Goal: Task Accomplishment & Management: Complete application form

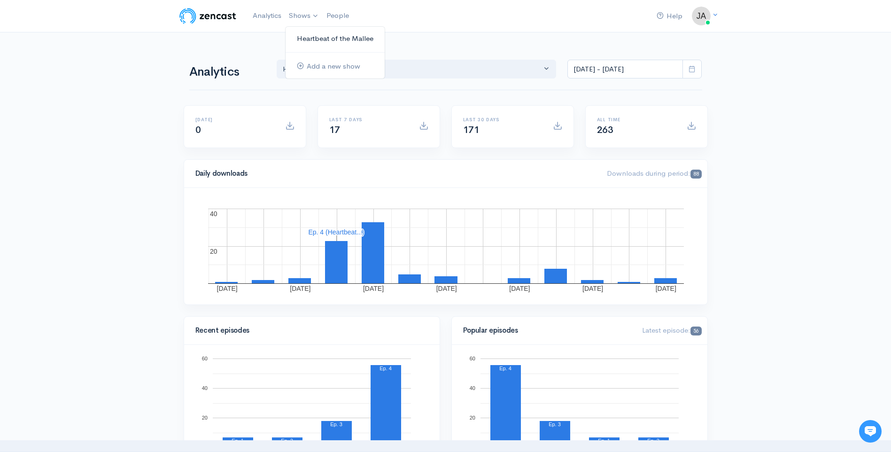
click at [311, 37] on link "Heartbeat of the Mallee" at bounding box center [335, 39] width 99 height 16
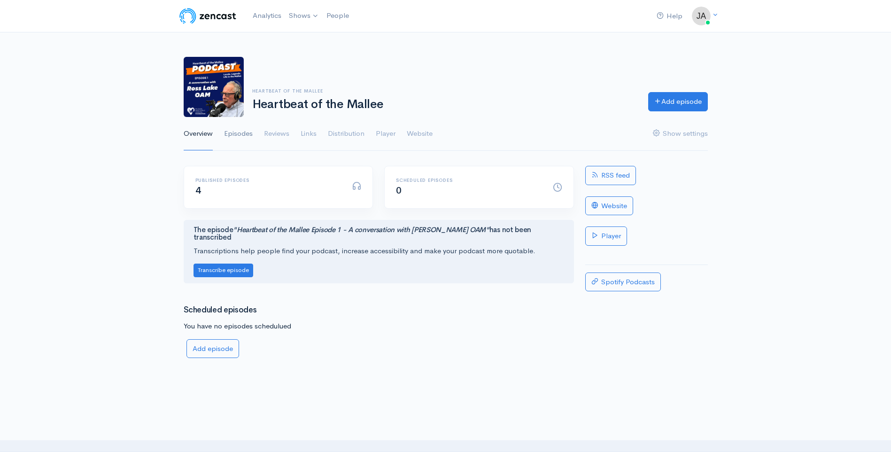
click at [247, 133] on link "Episodes" at bounding box center [238, 134] width 29 height 34
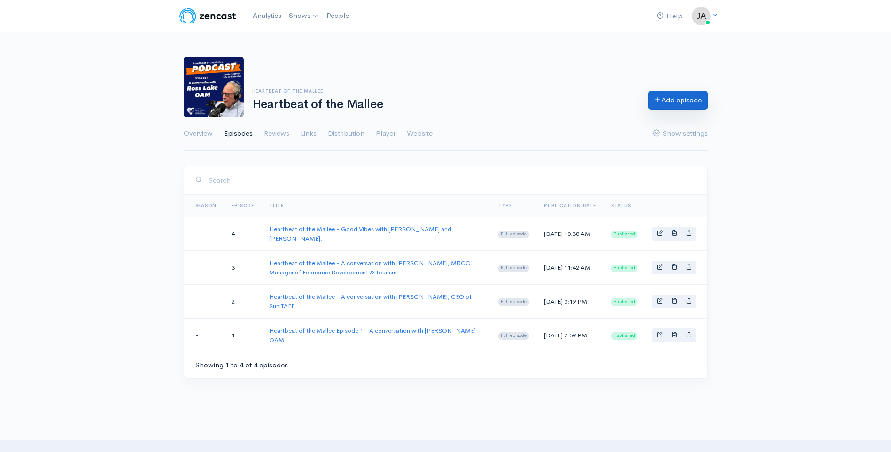
click at [657, 98] on icon at bounding box center [658, 99] width 7 height 7
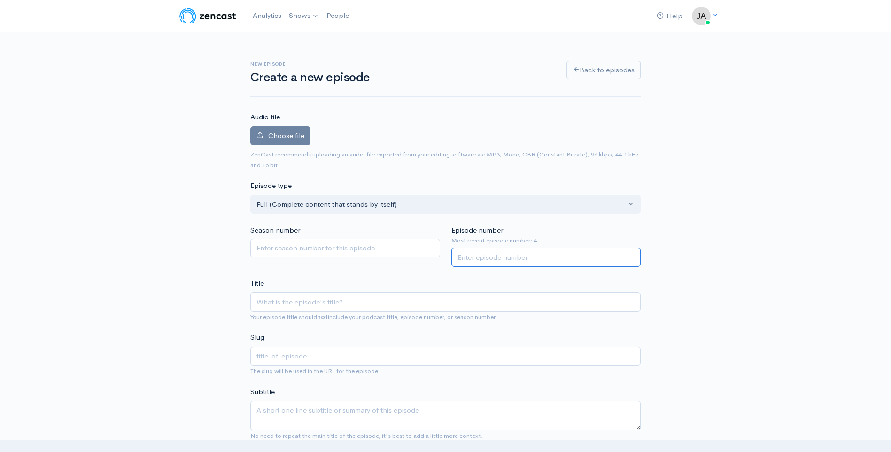
click at [490, 259] on input "Episode number" at bounding box center [547, 257] width 190 height 19
type input "5"
click at [297, 304] on input "Title" at bounding box center [445, 301] width 391 height 19
click at [309, 300] on input "Title" at bounding box center [445, 301] width 391 height 19
paste input "Heartbeat of the Mallee"
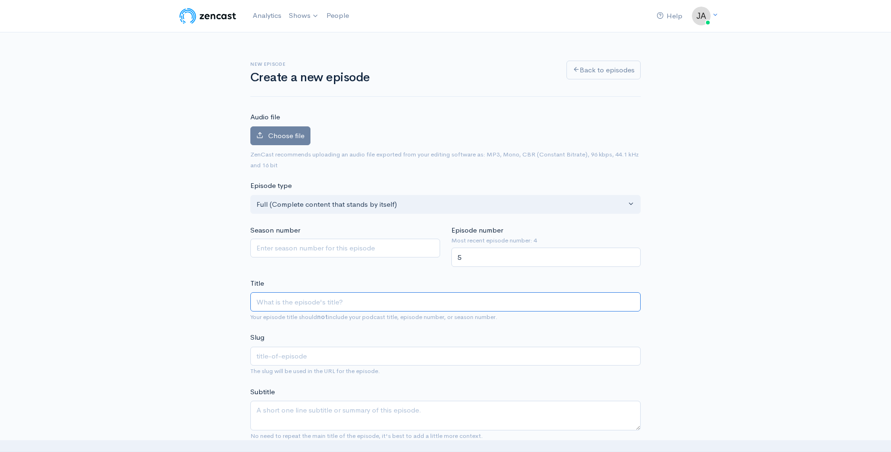
type input "Heartbeat of the Mallee"
type input "heartbeat-of-the-mallee"
click at [359, 303] on input "Heartbeat of the Mallee -" at bounding box center [445, 301] width 391 height 19
paste input "CEO of Mildura Rural City Council, Martin Hawson."
type input "Heartbeat of the Mallee - CEO of Mildura Rural City Council, Martin Hawson."
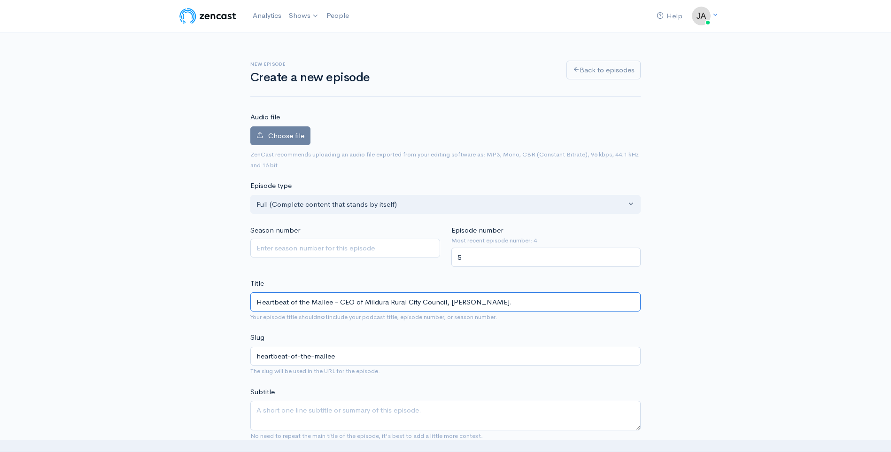
type input "heartbeat-of-the-mallee-ceo-of-mildura-rural-city-council-martin-hawson"
type input "Heartbeat of the Mallee - CEO of Mildura Rural City Council, Martin Hawson."
click at [313, 14] on link "Shows" at bounding box center [304, 16] width 38 height 21
click at [314, 38] on link "Heartbeat of the Mallee" at bounding box center [335, 39] width 99 height 16
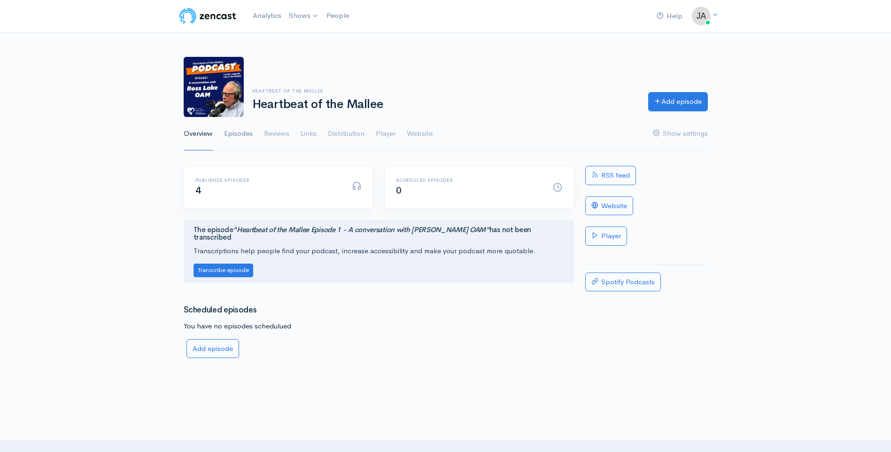
click at [236, 135] on link "Episodes" at bounding box center [238, 134] width 29 height 34
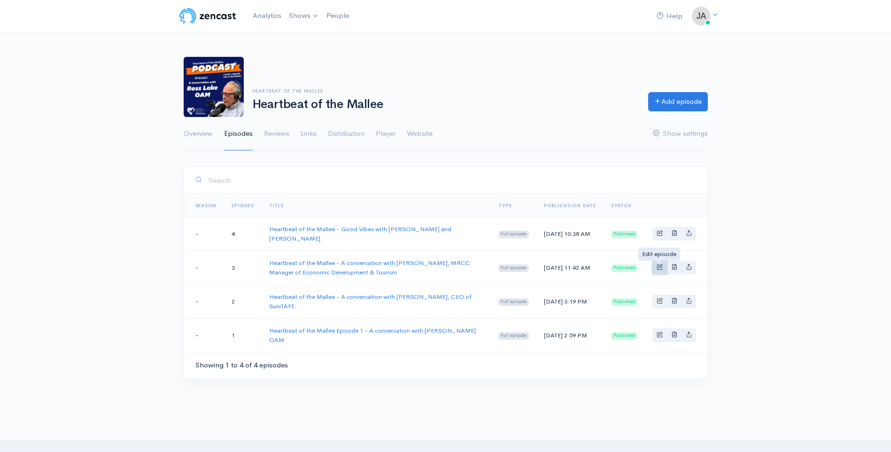
click at [660, 265] on span "Basic example" at bounding box center [660, 267] width 6 height 6
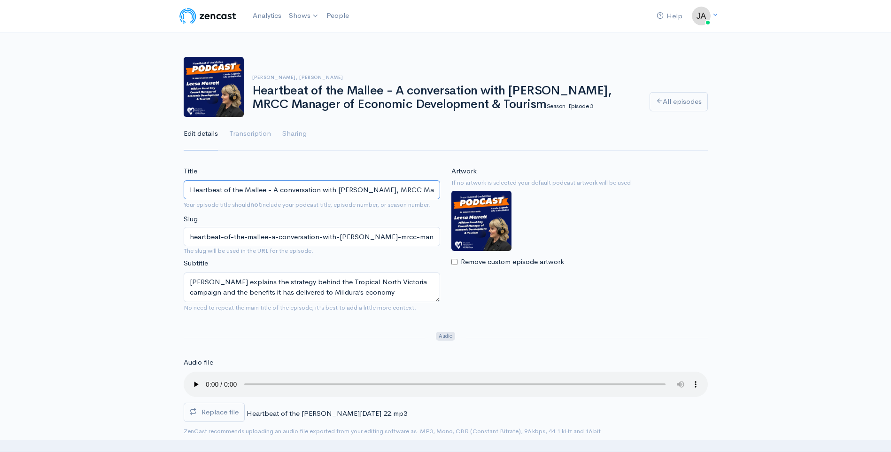
drag, startPoint x: 272, startPoint y: 189, endPoint x: 335, endPoint y: 189, distance: 62.5
click at [335, 189] on input "Heartbeat of the Mallee - A conversation with [PERSON_NAME], MRCC Manager of Ec…" at bounding box center [312, 189] width 257 height 19
click at [304, 11] on link "Shows" at bounding box center [304, 16] width 38 height 21
click at [318, 38] on link "Heartbeat of the Mallee" at bounding box center [335, 39] width 99 height 16
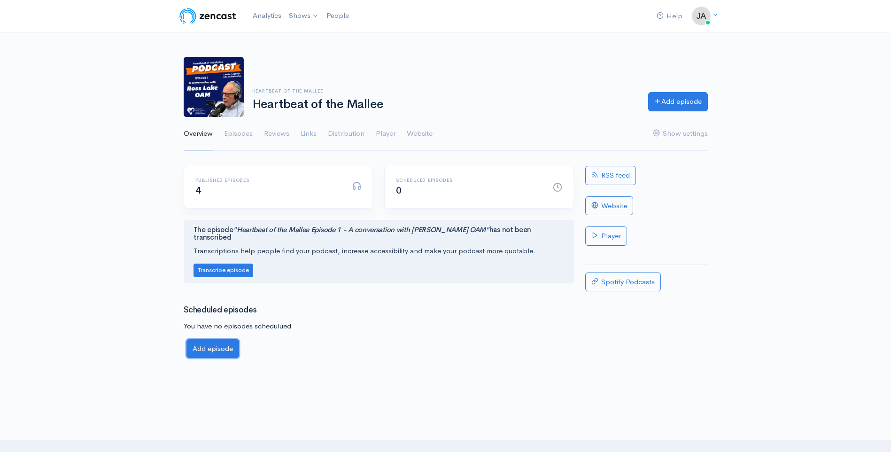
click at [211, 342] on link "Add episode" at bounding box center [213, 348] width 53 height 19
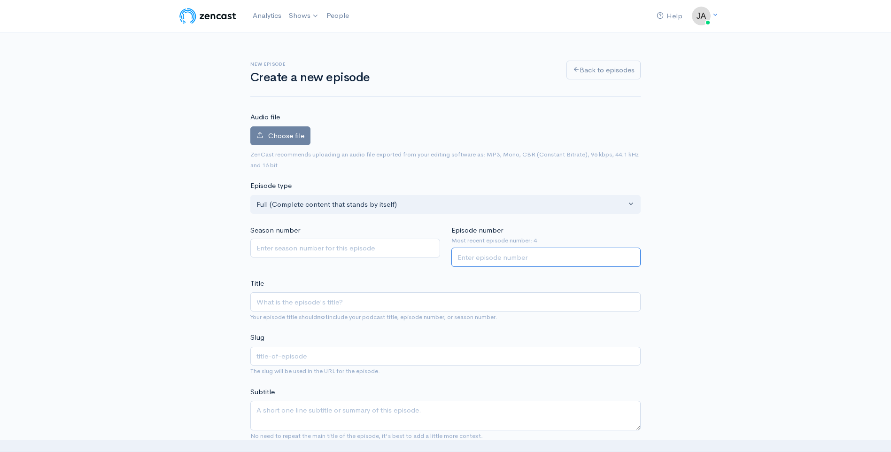
click at [505, 255] on input "Episode number" at bounding box center [547, 257] width 190 height 19
type input "5"
click at [360, 300] on input "Title" at bounding box center [445, 301] width 391 height 19
paste input "A conversation with"
type input "A conversation with"
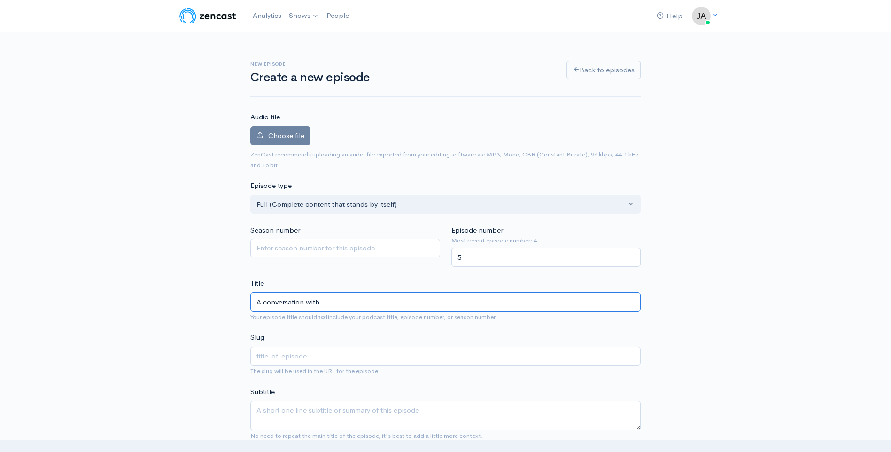
type input "a-conversation-with"
click at [352, 299] on input "A conversation with" at bounding box center [445, 301] width 391 height 19
paste input "CEO of Mildura Rural City Council, Martin Hawson."
type input "A conversation with CEO of Mildura Rural City Council, Martin Hawson."
type input "a-conversation-with-ceo-of-mildura-rural-city-council-martin-hawson"
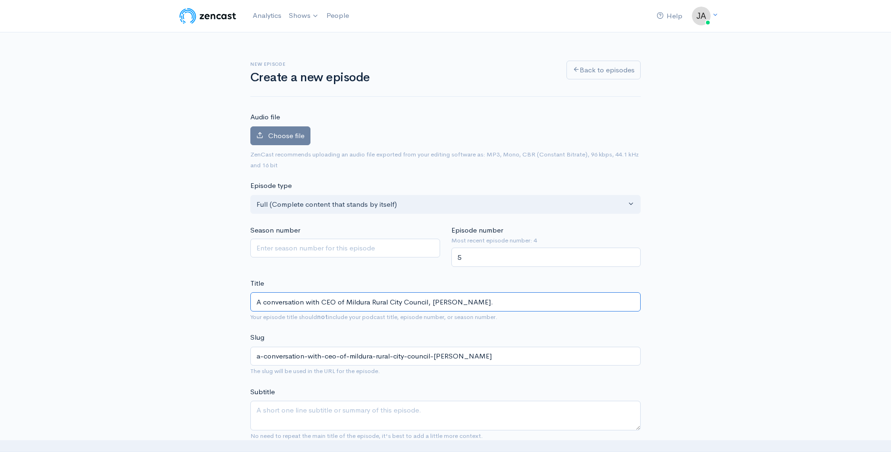
click at [257, 301] on input "A conversation with CEO of Mildura Rural City Council, Martin Hawson." at bounding box center [445, 301] width 391 height 19
paste input "Heartbeat of the Mallee"
type input "Heartbeat of the Mallee A conversation with CEO of Mildura Rural City Council, …"
type input "heartbeat-of-the-mallee-a-conversation-with-ceo-of-mildura-rural-city-council-m…"
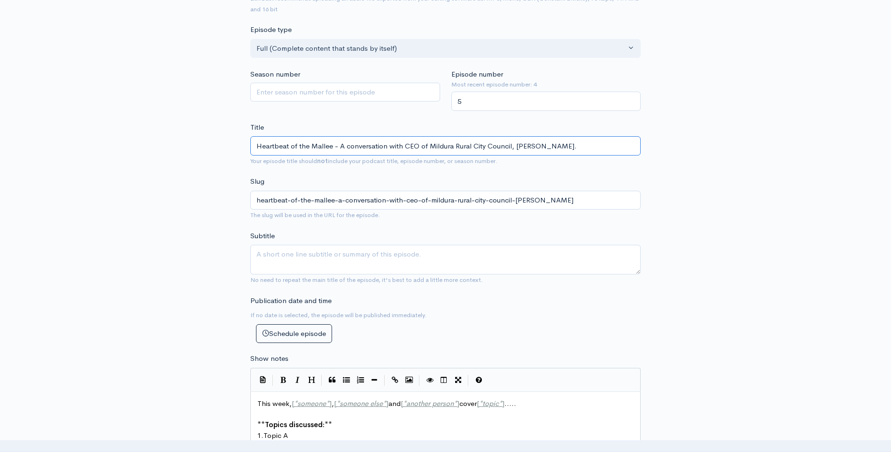
scroll to position [188, 0]
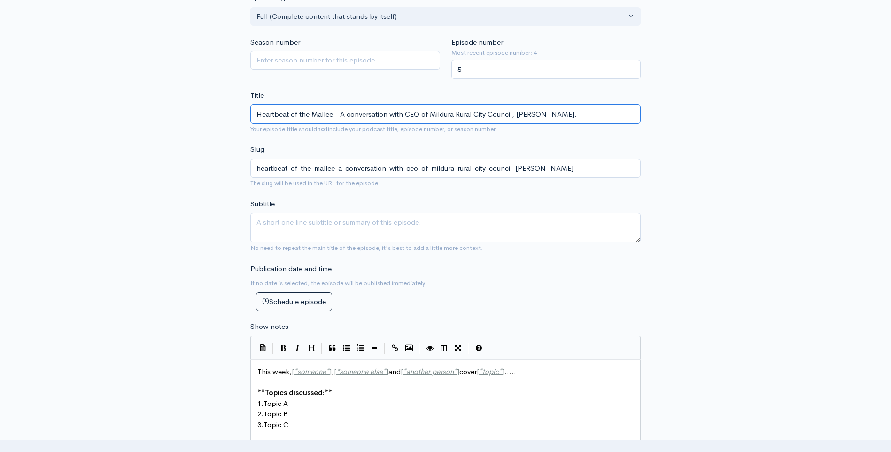
type input "Heartbeat of the Mallee - A conversation with CEO of Mildura Rural City Council…"
click at [450, 223] on textarea "Subtitle" at bounding box center [445, 228] width 391 height 30
paste textarea "You’ll hear about Martin’s career advancement while working with council over m…"
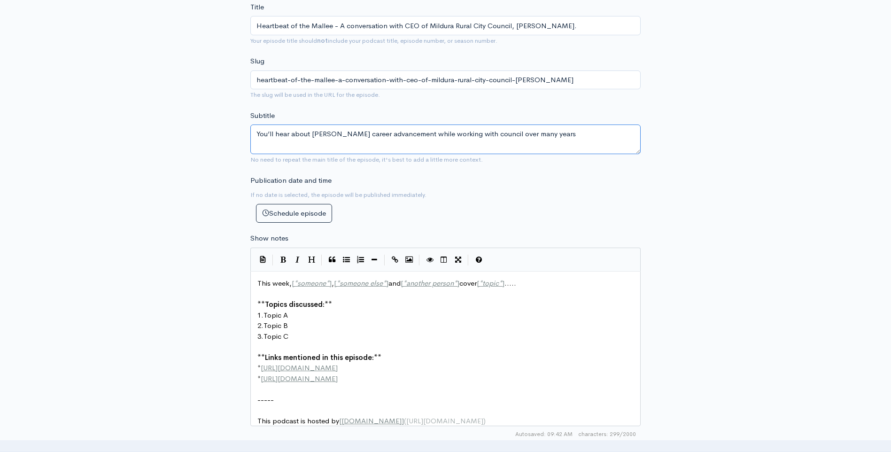
scroll to position [329, 0]
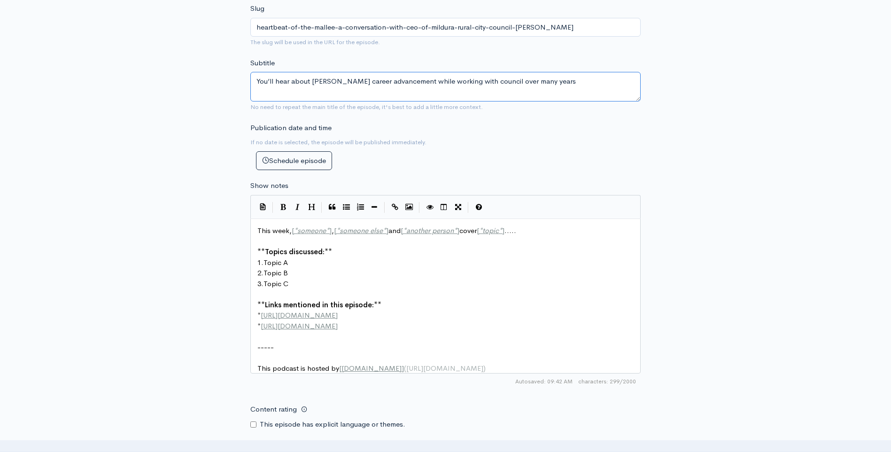
type textarea "You’ll hear about Martin’s career advancement while working with council over m…"
type textarea "[*someone*], [*someone else*"
drag, startPoint x: 291, startPoint y: 231, endPoint x: 388, endPoint y: 231, distance: 97.3
paste textarea
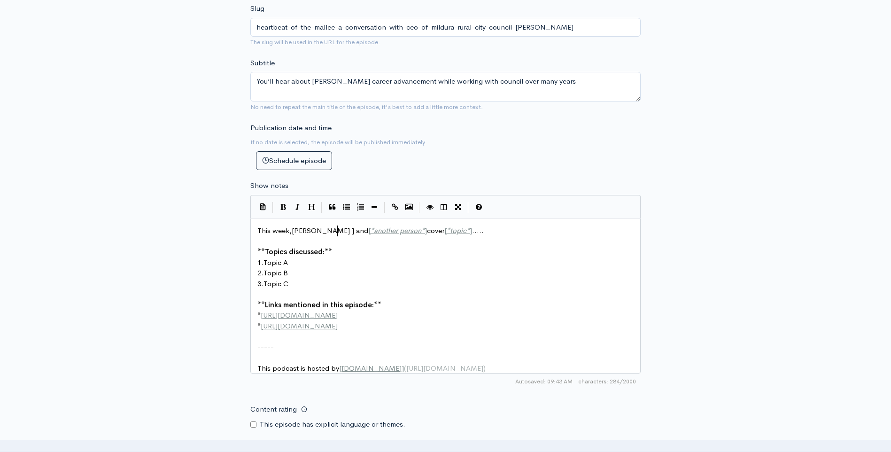
click at [290, 230] on span "This week,Heath Kendall ] and [ * another person * ] cover [ * topic * ] ....." at bounding box center [371, 230] width 227 height 9
type textarea "[*another person*]"
drag, startPoint x: 357, startPoint y: 229, endPoint x: 412, endPoint y: 230, distance: 55.0
click at [267, 260] on span "Topic A" at bounding box center [276, 262] width 24 height 9
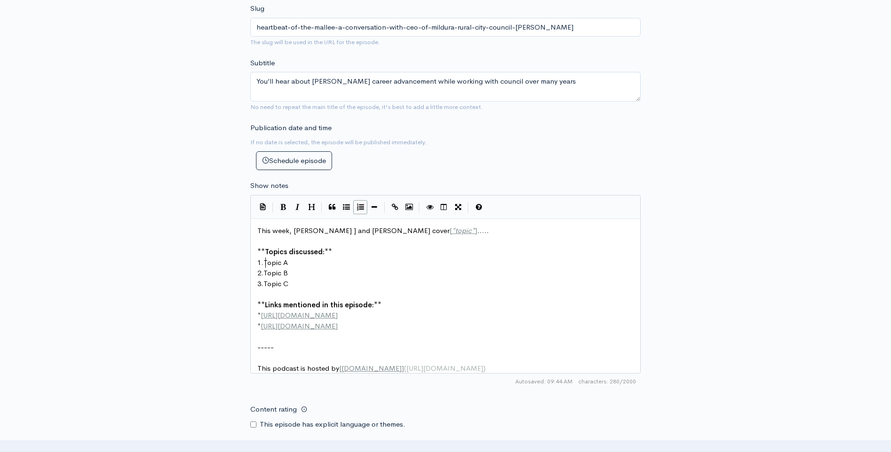
type textarea "Topic A"
drag, startPoint x: 266, startPoint y: 261, endPoint x: 298, endPoint y: 262, distance: 32.9
type textarea "Topic B"
drag, startPoint x: 265, startPoint y: 272, endPoint x: 290, endPoint y: 273, distance: 25.4
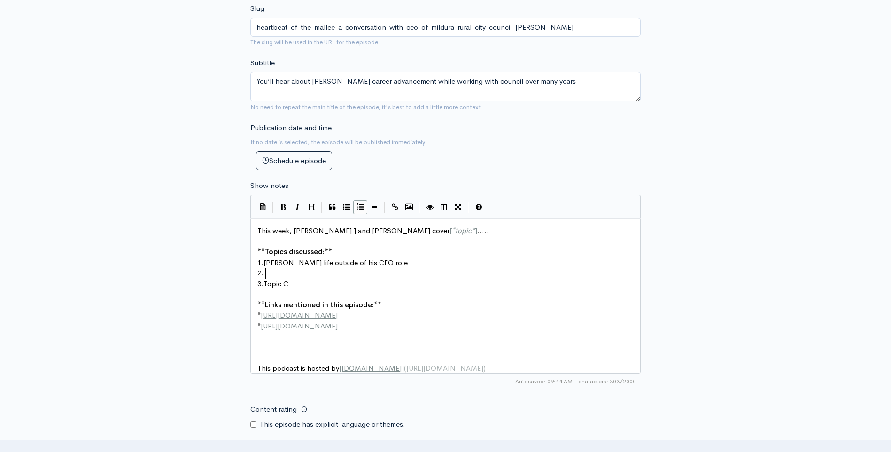
paste textarea
click at [269, 274] on span "council’s Tropical North Victoria tourism campaign" at bounding box center [344, 272] width 160 height 9
type textarea "C"
type textarea "Topic C"
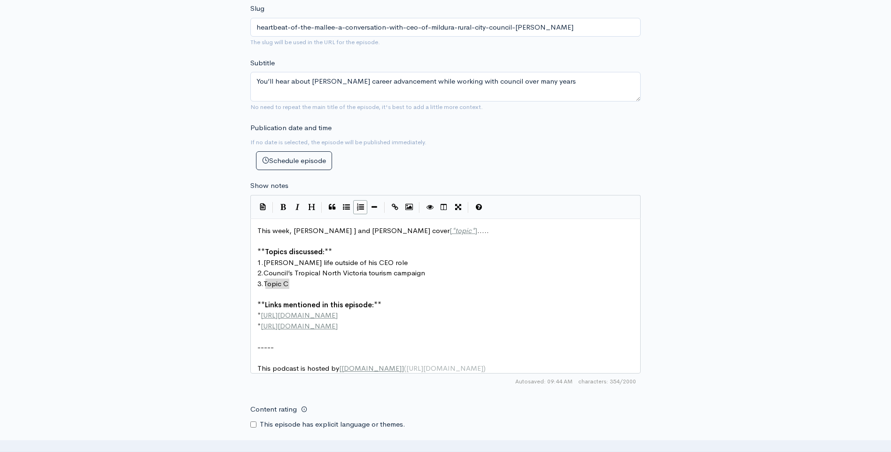
drag, startPoint x: 296, startPoint y: 282, endPoint x: 266, endPoint y: 282, distance: 29.1
paste textarea
click at [269, 285] on span "projects council is currently undertaking" at bounding box center [327, 283] width 127 height 9
type textarea "P"
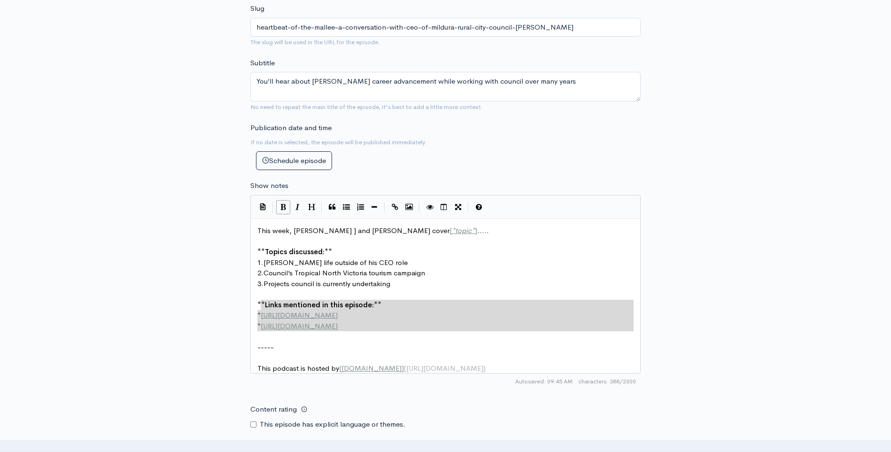
type textarea "**Links mentioned in this episode:** * http://example.com * http://second-examp…"
drag, startPoint x: 375, startPoint y: 330, endPoint x: 254, endPoint y: 302, distance: 124.1
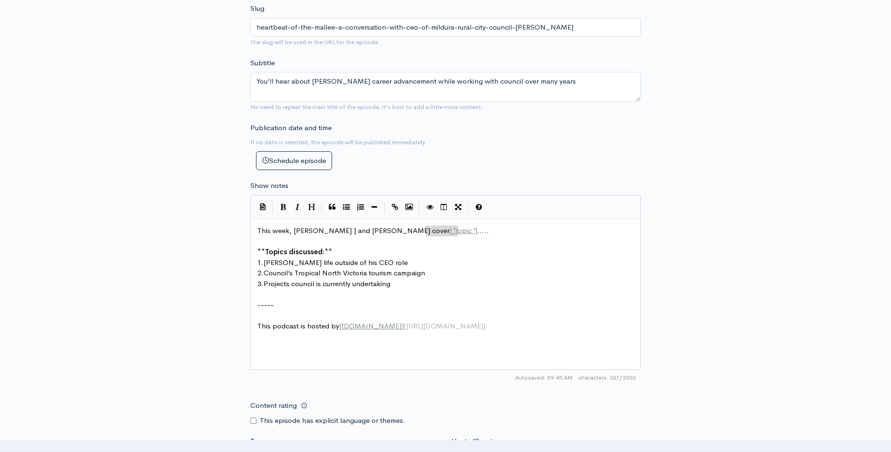
type textarea "[*topic*]....."
drag, startPoint x: 426, startPoint y: 231, endPoint x: 466, endPoint y: 235, distance: 40.1
paste textarea
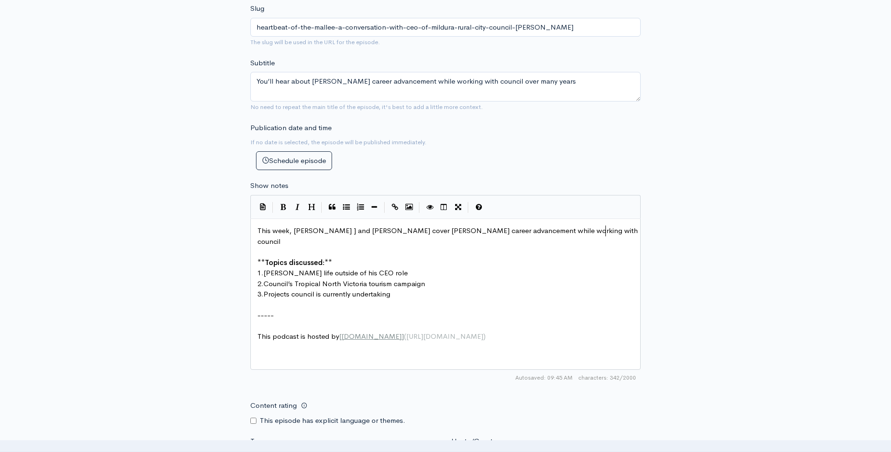
click at [445, 247] on pre "​" at bounding box center [449, 252] width 387 height 11
click at [610, 228] on pre "This week, Heath Kendall ] and Martin Hawson cover Martin’s career advancement …" at bounding box center [449, 236] width 387 height 21
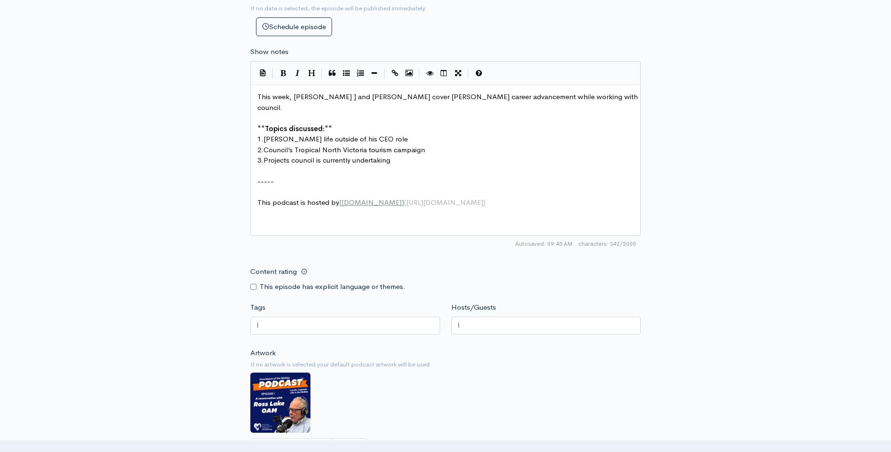
scroll to position [517, 0]
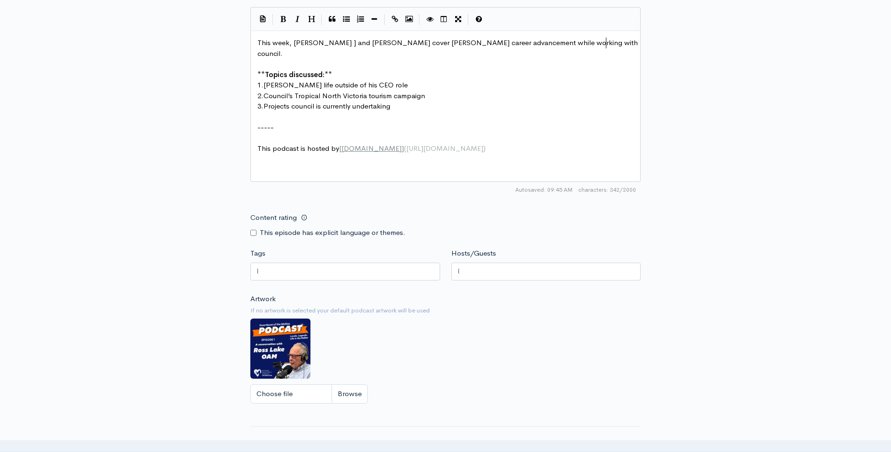
type textarea "."
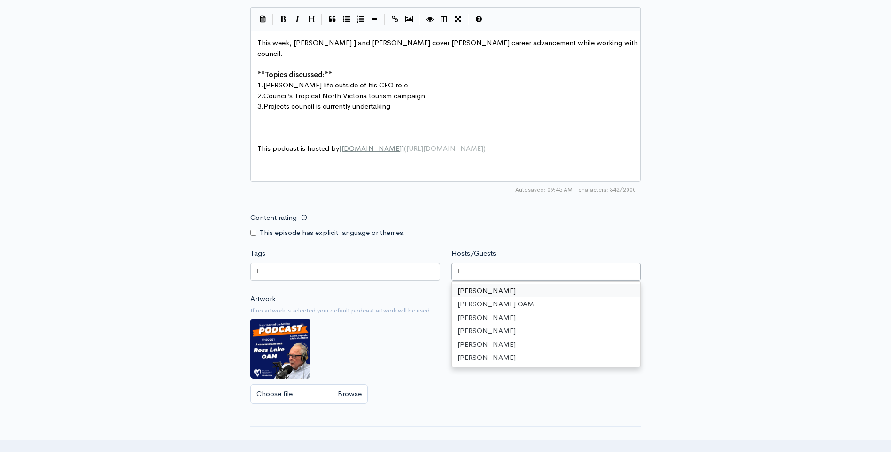
click at [472, 274] on div at bounding box center [547, 272] width 190 height 18
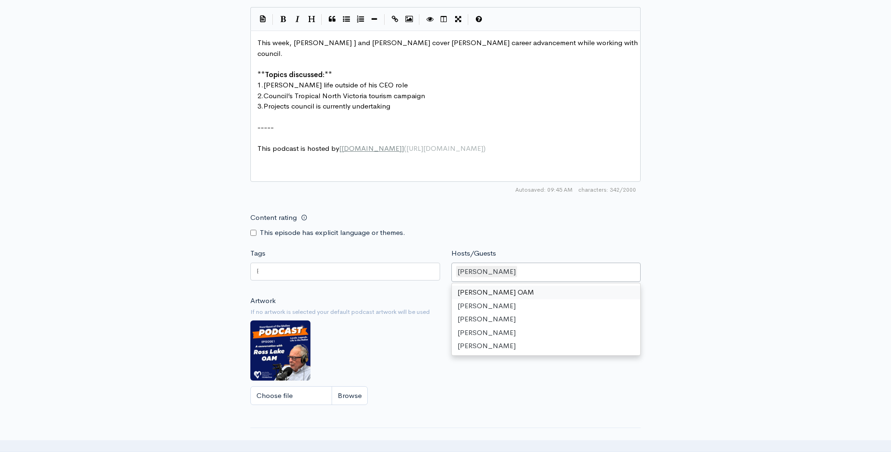
click at [568, 274] on div "[PERSON_NAME]" at bounding box center [547, 273] width 190 height 20
paste input "Martin Hawson"
type input "Martin Hawson"
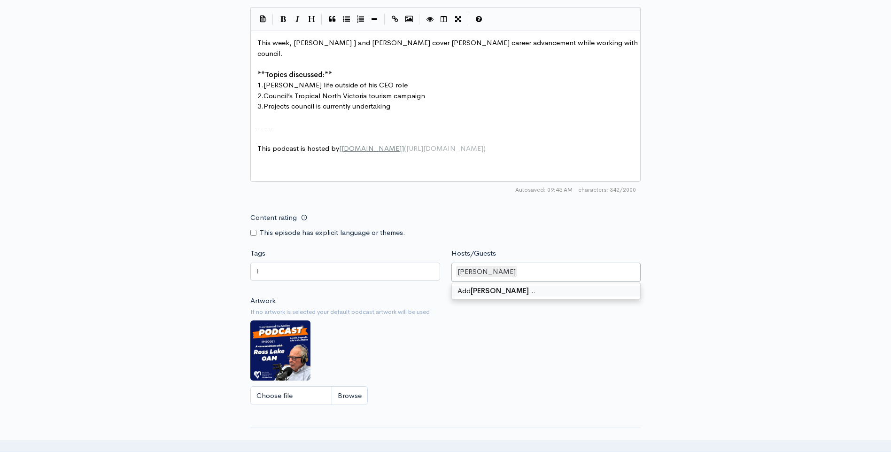
scroll to position [0, 0]
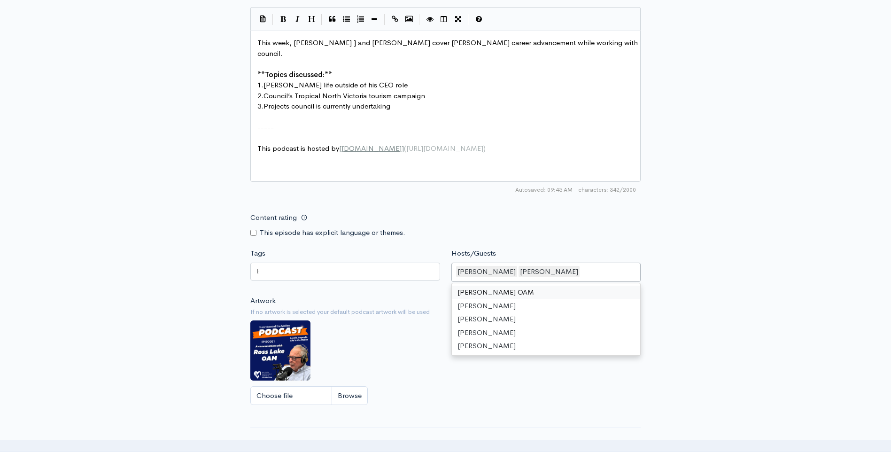
click at [712, 226] on div "New episode Create a new episode Back to episodes Audio file Choose file 0 ZenC…" at bounding box center [446, 6] width 536 height 983
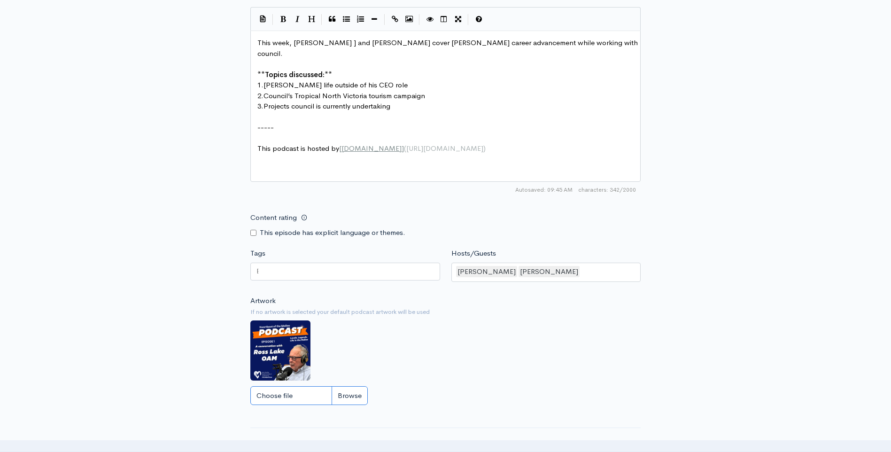
click at [355, 397] on input "Choose file" at bounding box center [308, 395] width 117 height 19
click at [355, 396] on input "Choose file" at bounding box center [308, 395] width 117 height 19
type input "C:\fakepath\Episode 5 MH.png"
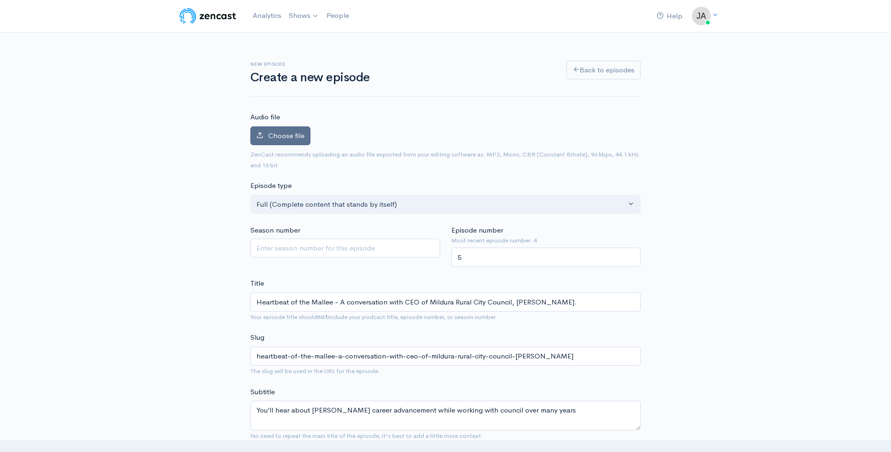
click at [269, 133] on span "Choose file" at bounding box center [286, 135] width 36 height 9
click at [0, 0] on input "Choose file" at bounding box center [0, 0] width 0 height 0
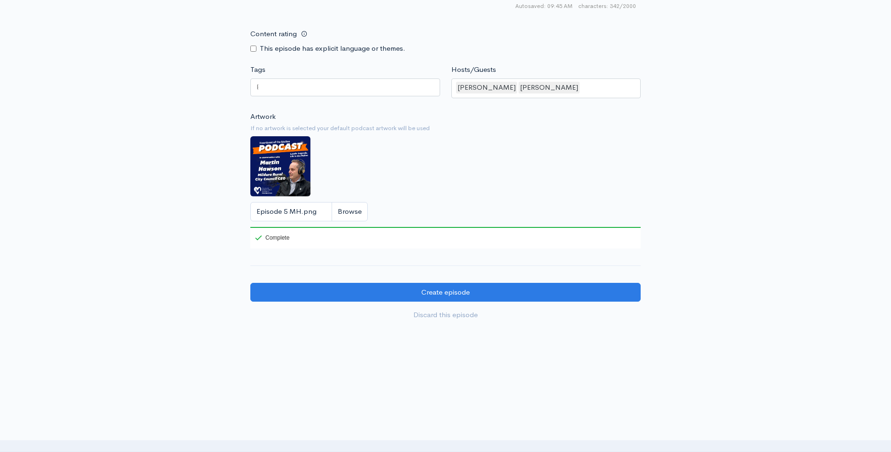
scroll to position [760, 0]
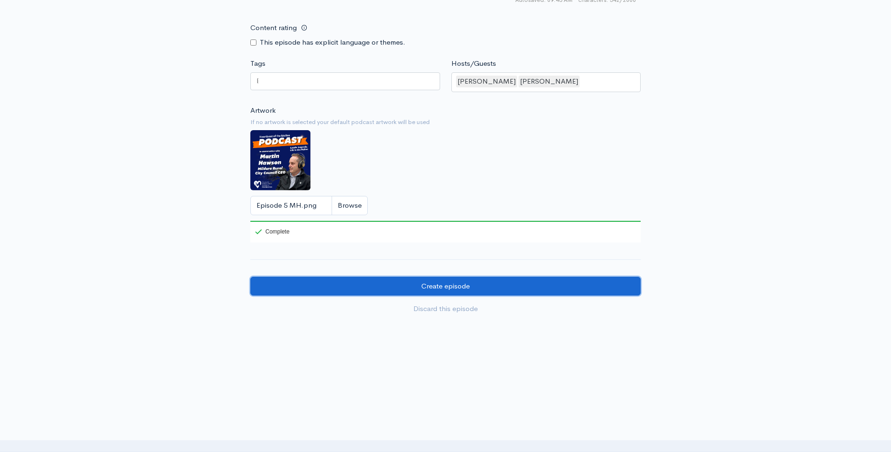
click at [441, 286] on input "Create episode" at bounding box center [445, 286] width 391 height 19
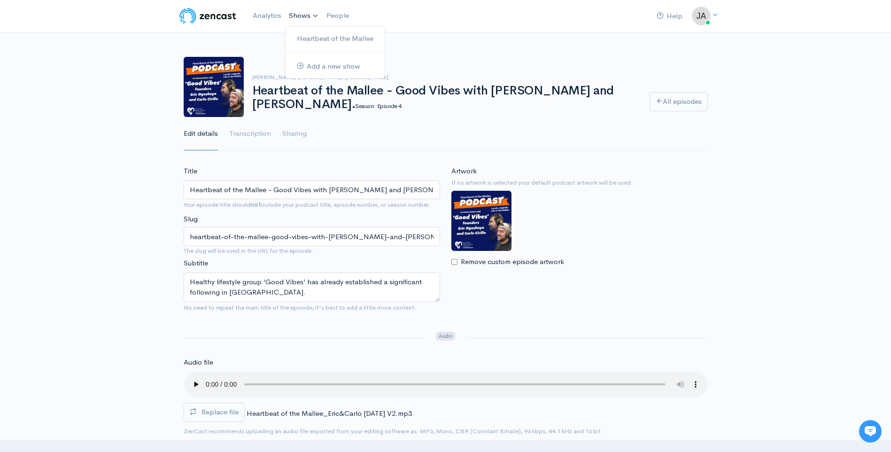
click at [308, 18] on link "Shows" at bounding box center [304, 16] width 38 height 21
click at [312, 38] on link "Heartbeat of the Mallee" at bounding box center [335, 39] width 99 height 16
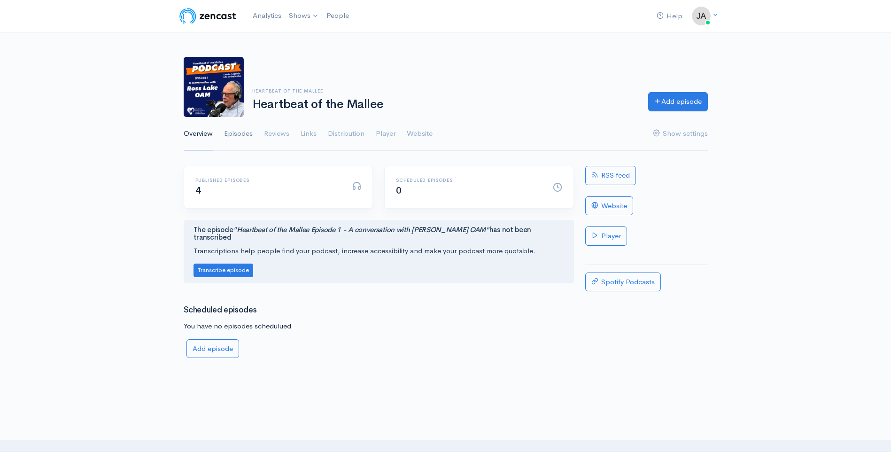
click at [242, 131] on link "Episodes" at bounding box center [238, 134] width 29 height 34
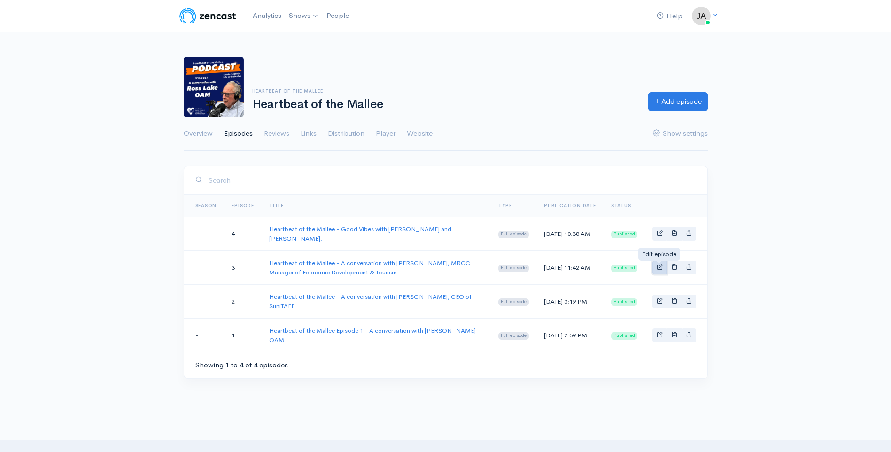
click at [660, 266] on span "Basic example" at bounding box center [660, 267] width 6 height 6
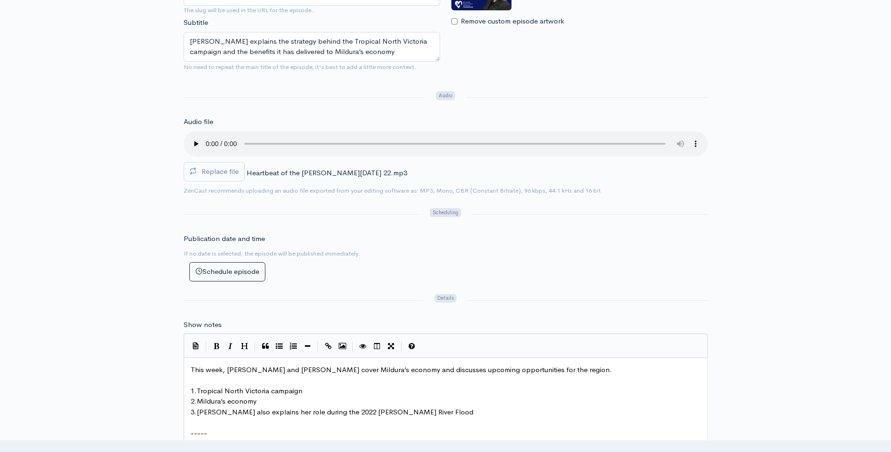
scroll to position [282, 0]
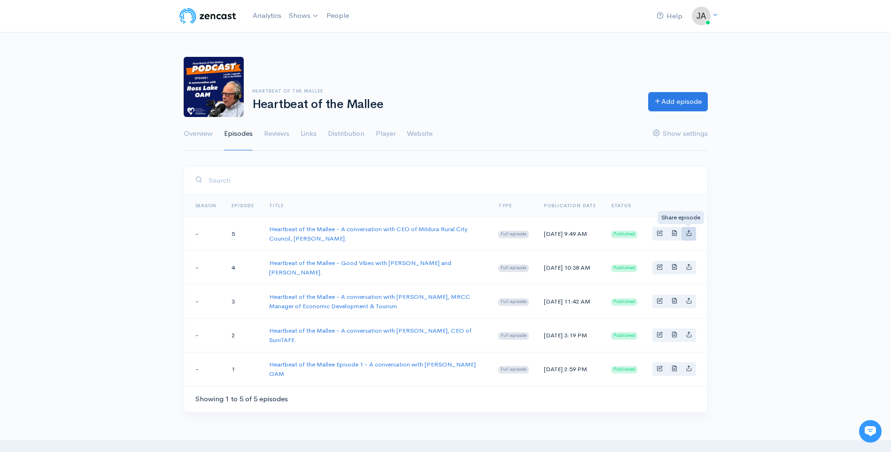
click at [688, 233] on icon "Basic example" at bounding box center [689, 233] width 6 height 6
type input "https://heartbeat-of-the-mallee-mildura-businessman-ross-lake-oam.zencast.websi…"
type input "https://media.zencast.fm/heartbeat-of-the-mallee-mildura-businessman-ross-lake-…"
type input "<iframe src='https://share.zencast.fm/embed/episode/5999d8b4-eb66-4723-a163-ec4…"
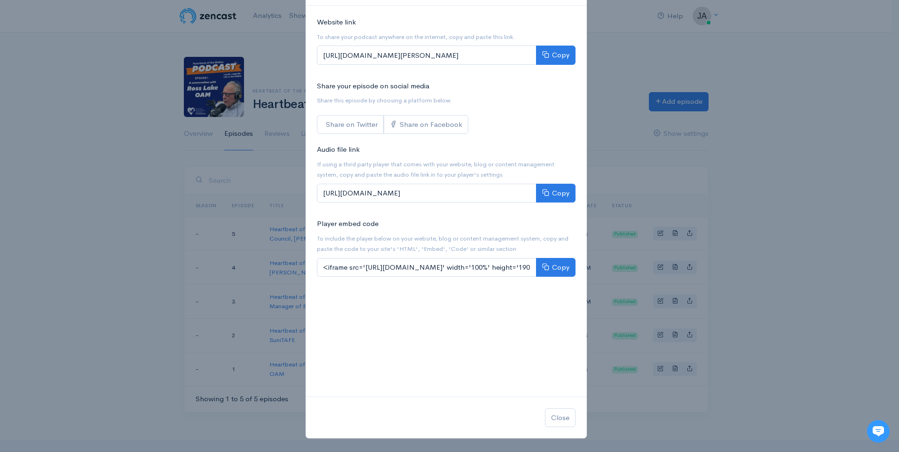
scroll to position [0, 0]
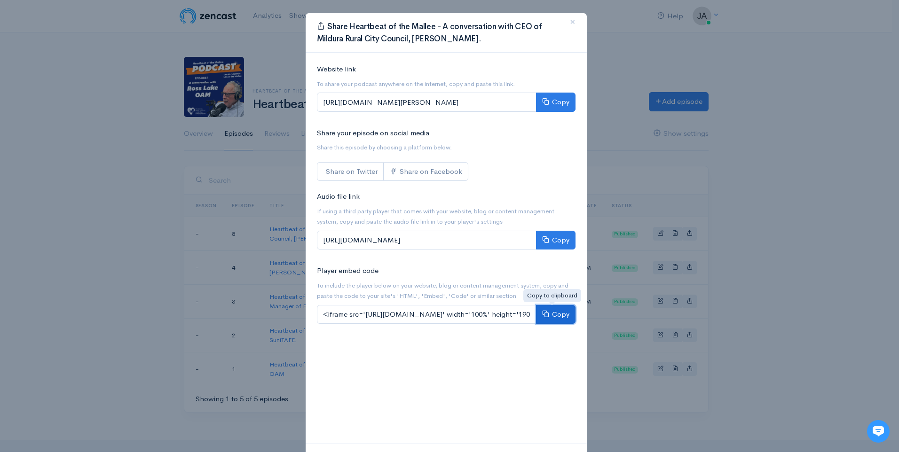
click at [550, 313] on button "Copy" at bounding box center [555, 314] width 39 height 19
